Goal: Task Accomplishment & Management: Use online tool/utility

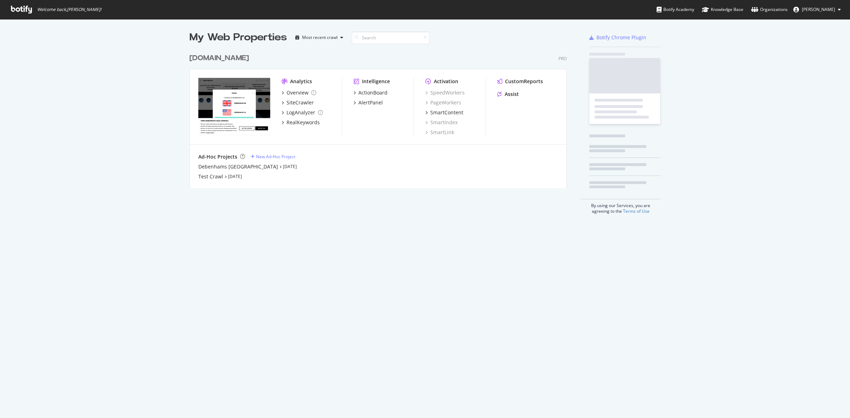
scroll to position [411, 836]
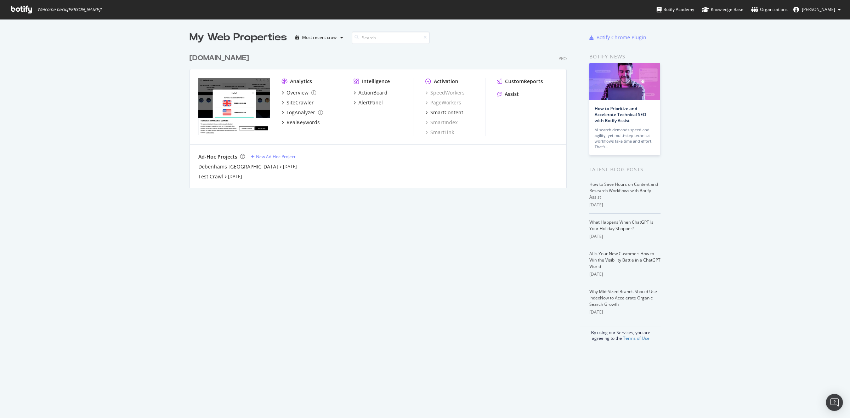
click at [218, 58] on div "[DOMAIN_NAME]" at bounding box center [218, 58] width 59 height 10
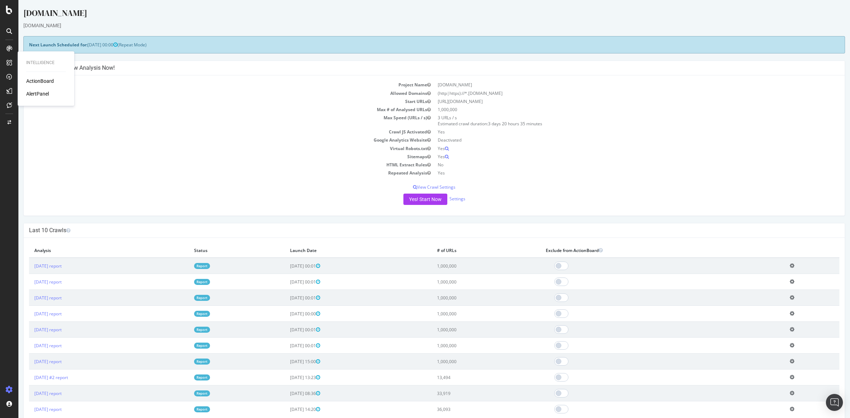
click at [41, 78] on div "ActionBoard" at bounding box center [40, 81] width 28 height 7
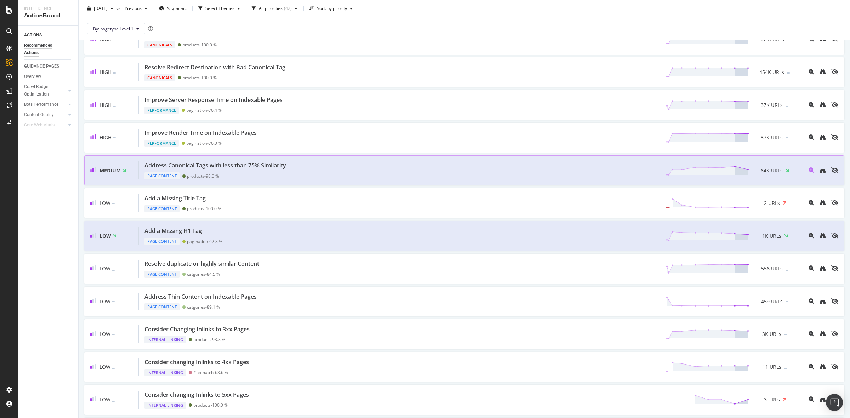
scroll to position [443, 0]
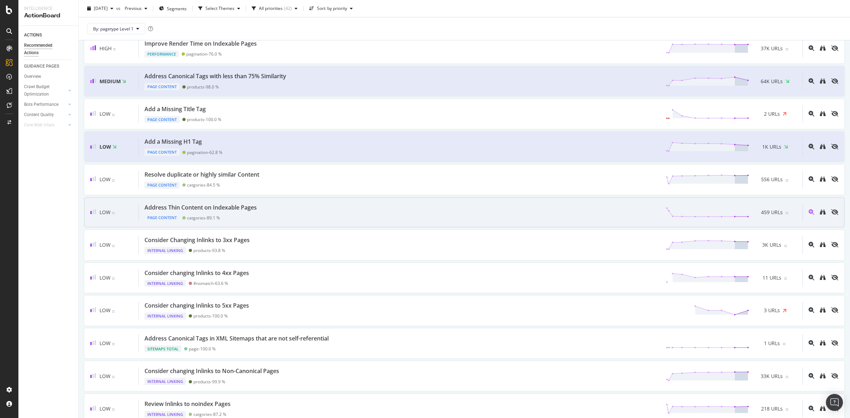
click at [306, 212] on div "Address Thin Content on Indexable Pages Page Content catgories - 89.1 % 459 URLs" at bounding box center [471, 213] width 664 height 18
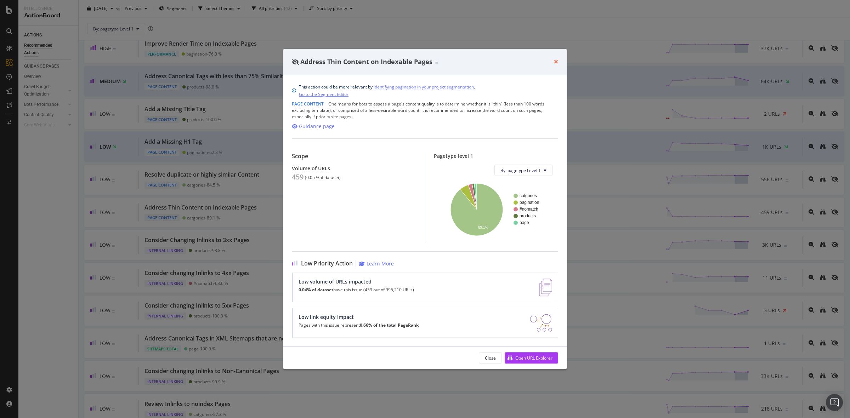
click at [555, 59] on icon "times" at bounding box center [556, 62] width 4 height 6
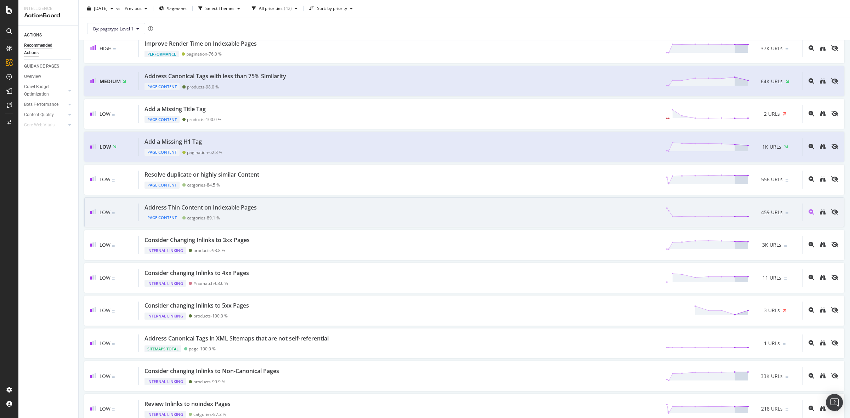
click at [292, 210] on div "Address Thin Content on Indexable Pages Page Content catgories - 89.1 % 459 URLs" at bounding box center [471, 213] width 664 height 18
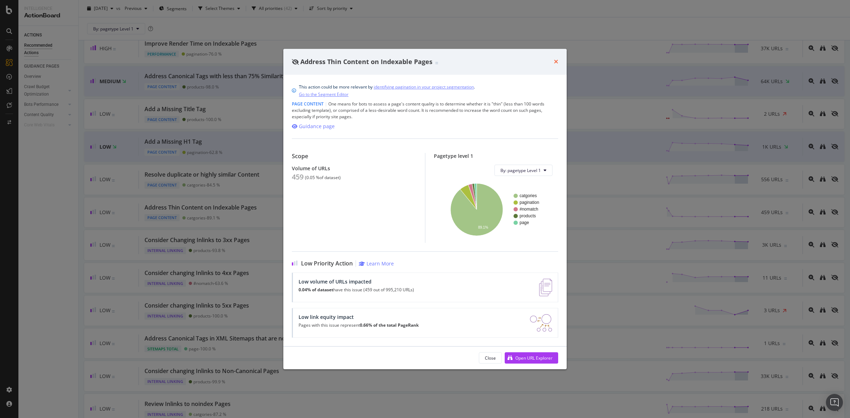
click at [556, 60] on icon "times" at bounding box center [556, 62] width 4 height 6
